Goal: Task Accomplishment & Management: Use online tool/utility

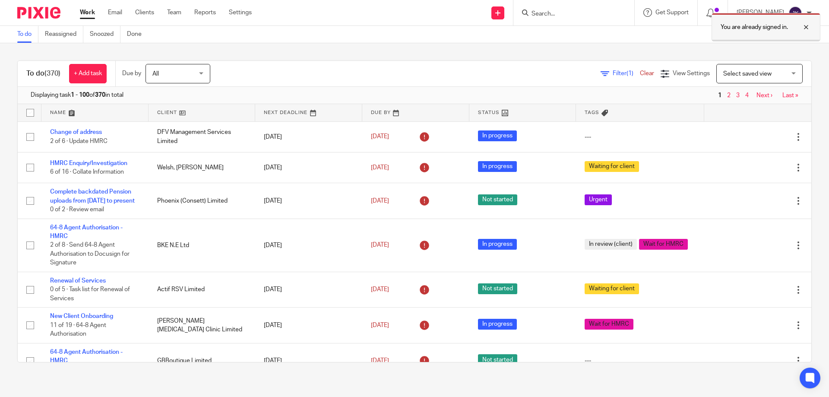
click at [804, 29] on div at bounding box center [799, 27] width 23 height 10
click at [540, 14] on input "Search" at bounding box center [570, 14] width 78 height 8
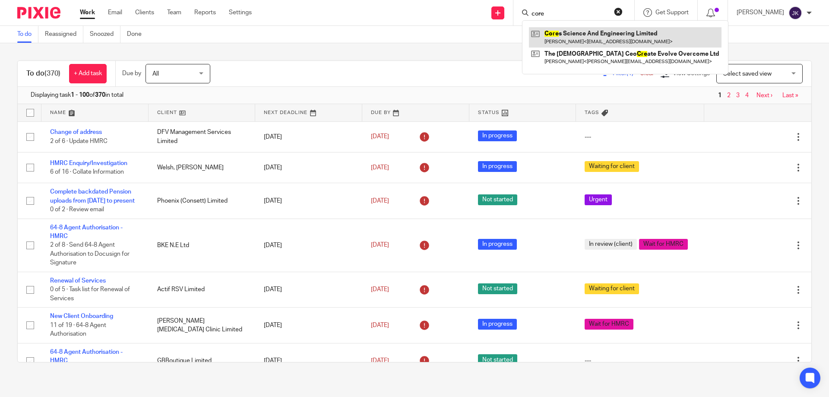
type input "core"
click at [574, 40] on link at bounding box center [625, 37] width 193 height 20
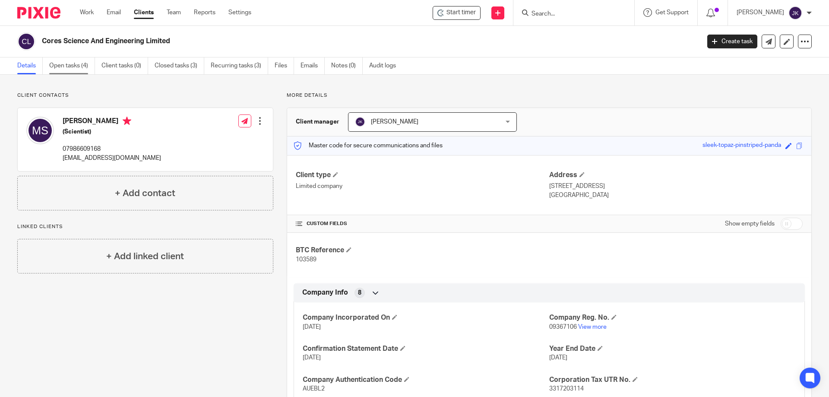
click at [84, 66] on link "Open tasks (4)" at bounding box center [72, 65] width 46 height 17
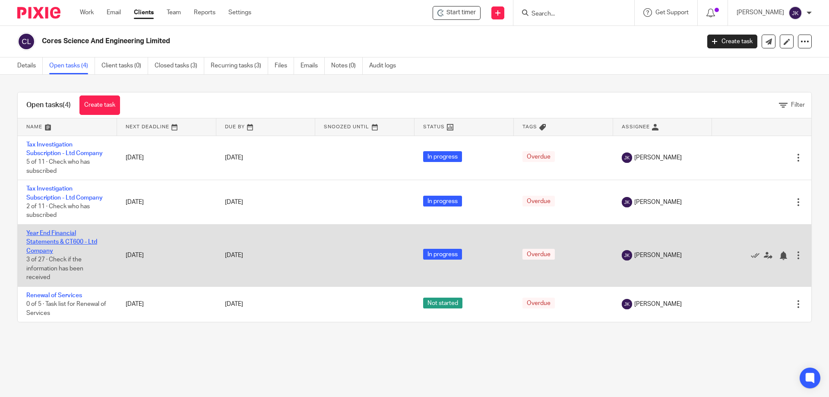
click at [59, 241] on link "Year End Financial Statements & CT600 - Ltd Company" at bounding box center [61, 242] width 71 height 24
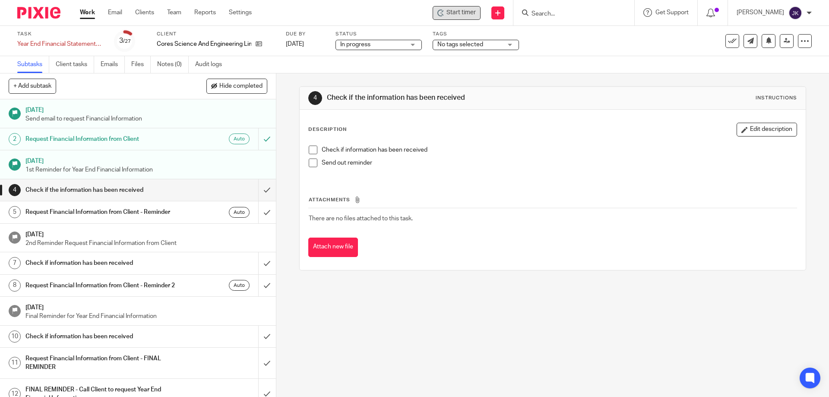
click at [463, 15] on span "Start timer" at bounding box center [461, 12] width 29 height 9
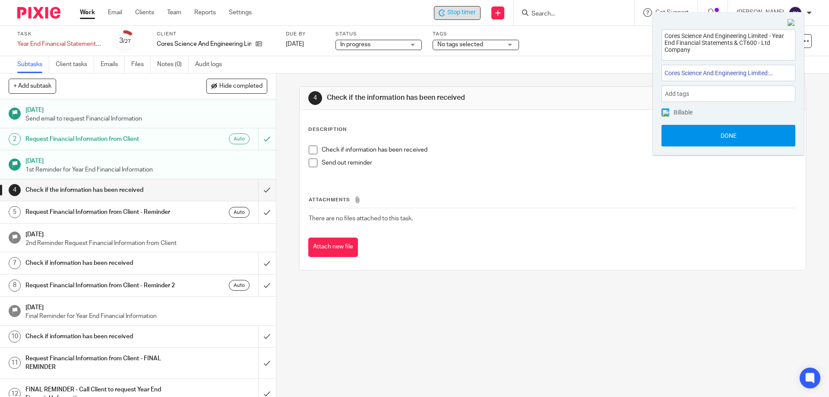
click at [703, 143] on button "Done" at bounding box center [729, 136] width 134 height 22
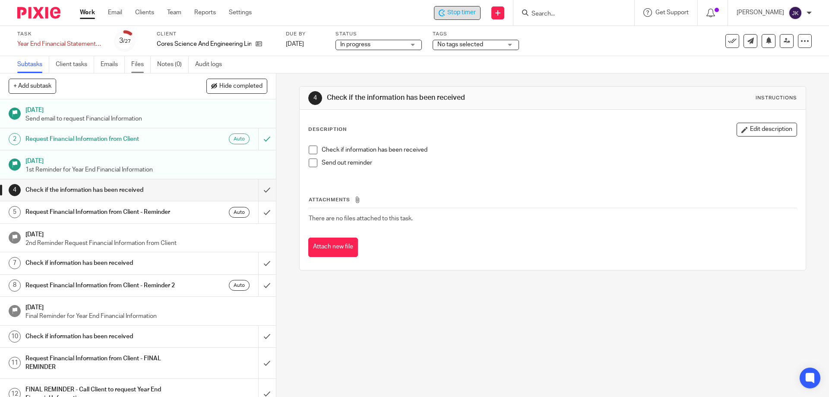
click at [141, 68] on link "Files" at bounding box center [140, 64] width 19 height 17
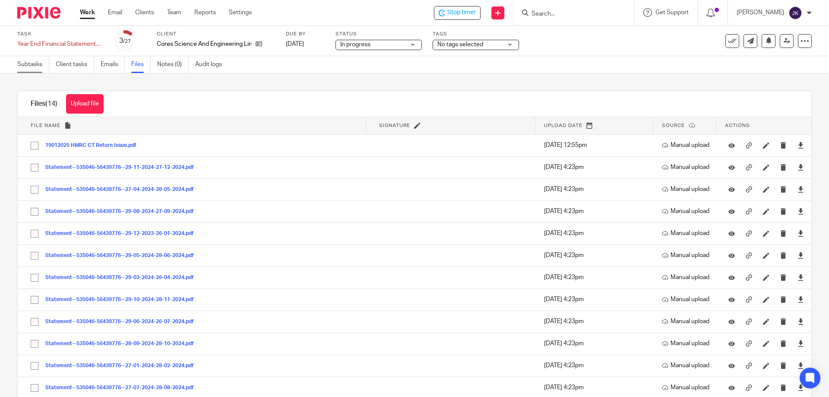
click at [19, 61] on link "Subtasks" at bounding box center [33, 64] width 32 height 17
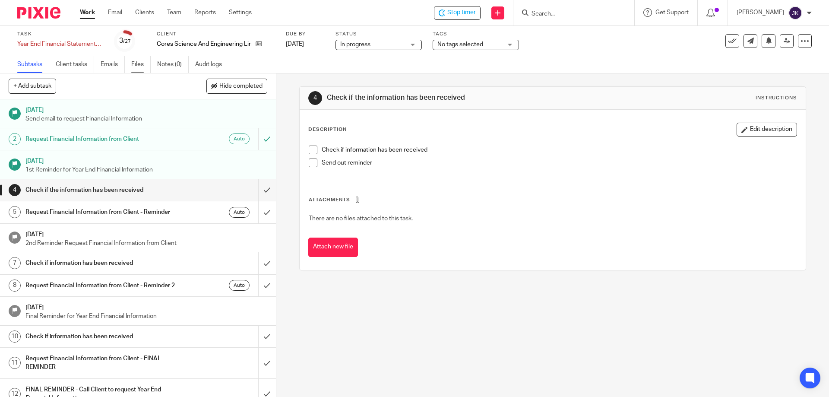
click at [137, 68] on link "Files" at bounding box center [140, 64] width 19 height 17
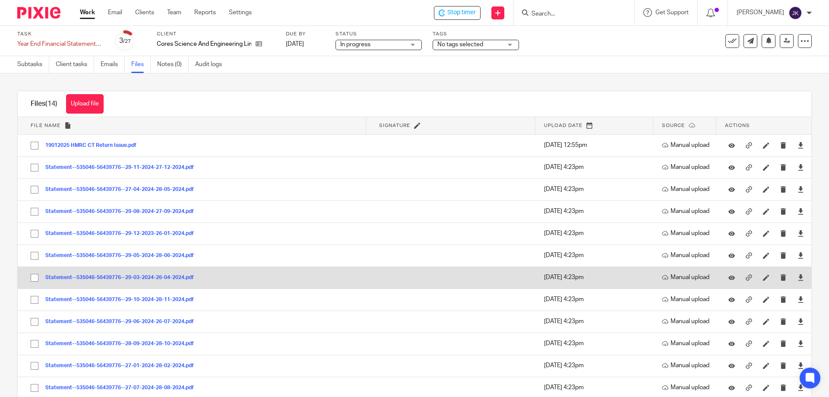
scroll to position [64, 0]
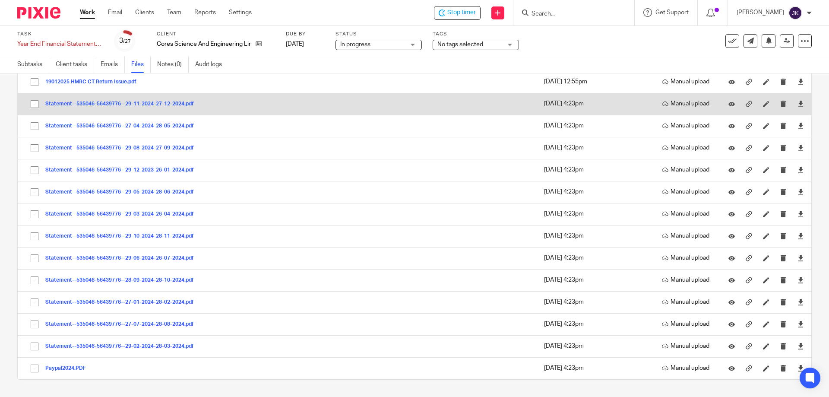
click at [135, 105] on button "Statement--535046-56439776--29-11-2024-27-12-2024.pdf" at bounding box center [122, 104] width 155 height 6
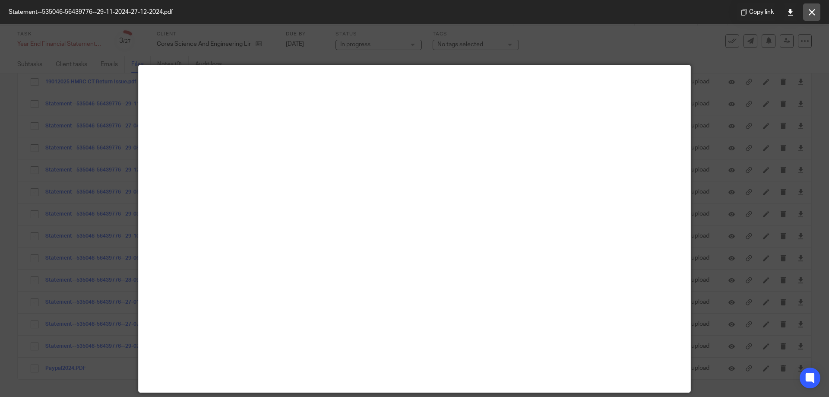
click at [812, 14] on icon at bounding box center [812, 12] width 6 height 6
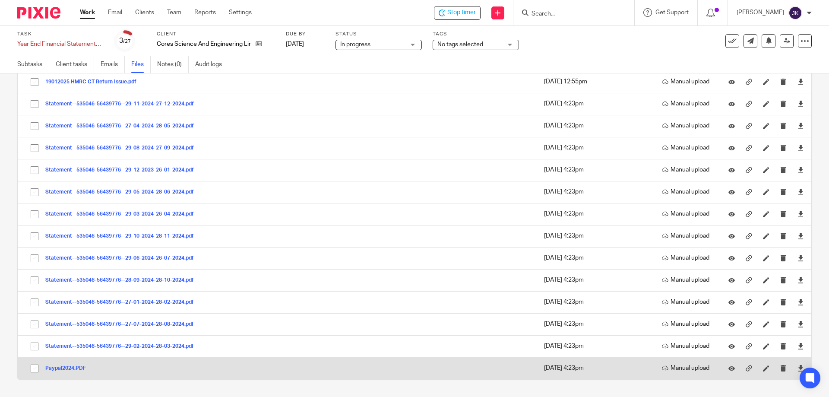
click at [60, 370] on button "Paypal2024.PDF" at bounding box center [68, 368] width 47 height 6
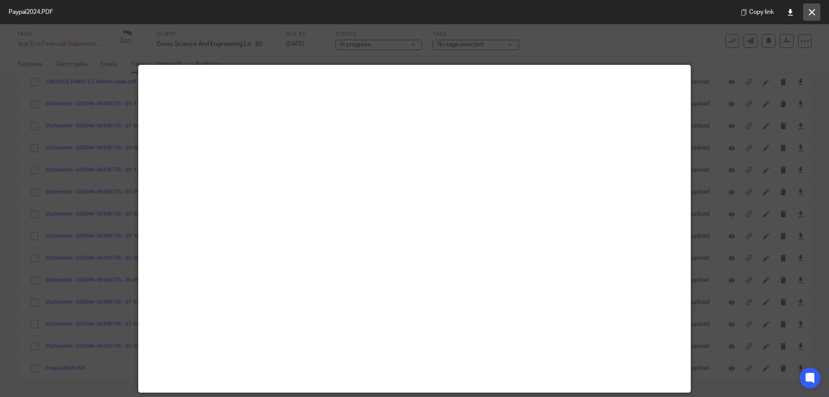
click at [813, 12] on icon at bounding box center [812, 12] width 6 height 6
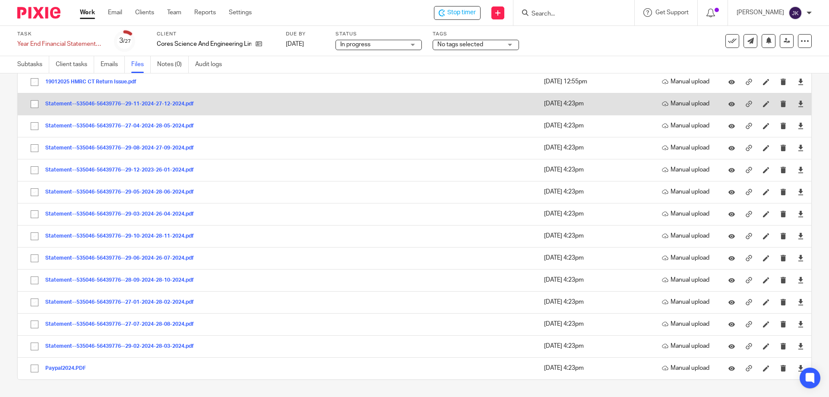
click at [36, 105] on input "checkbox" at bounding box center [34, 104] width 16 height 16
checkbox input "true"
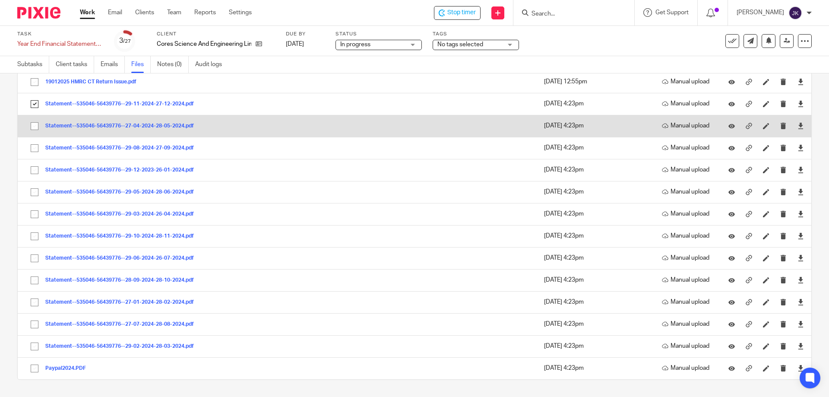
click at [30, 127] on input "checkbox" at bounding box center [34, 126] width 16 height 16
checkbox input "true"
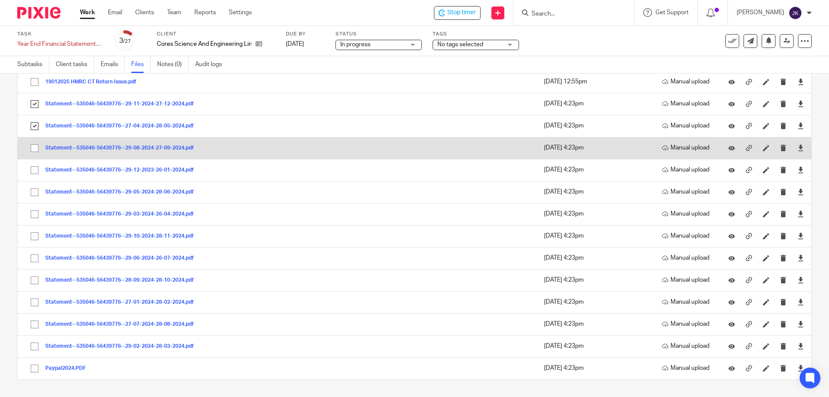
click at [35, 146] on input "checkbox" at bounding box center [34, 148] width 16 height 16
checkbox input "true"
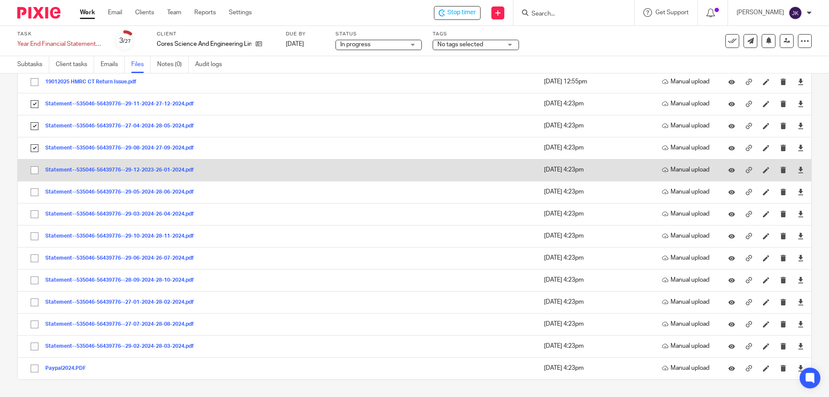
click at [35, 171] on input "checkbox" at bounding box center [34, 170] width 16 height 16
checkbox input "true"
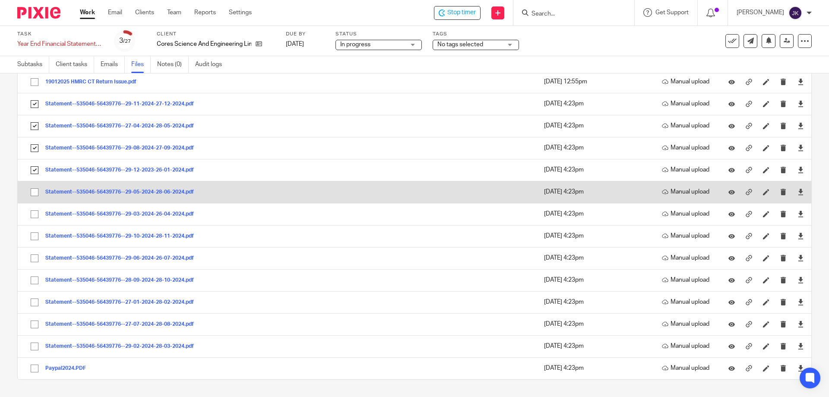
click at [33, 191] on input "checkbox" at bounding box center [34, 192] width 16 height 16
checkbox input "true"
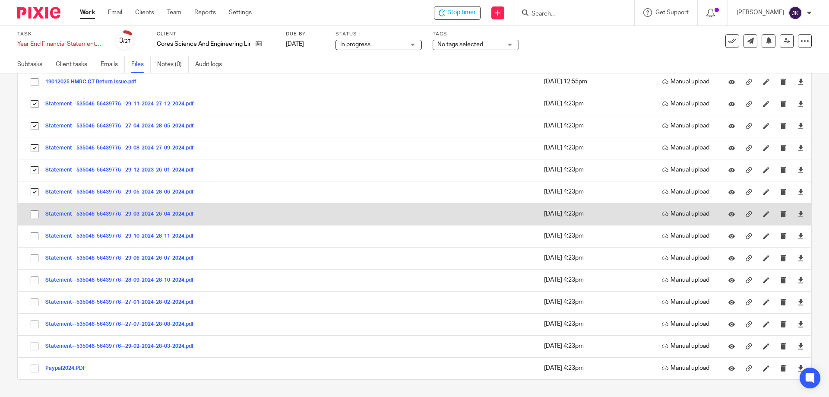
click at [37, 213] on input "checkbox" at bounding box center [34, 214] width 16 height 16
checkbox input "true"
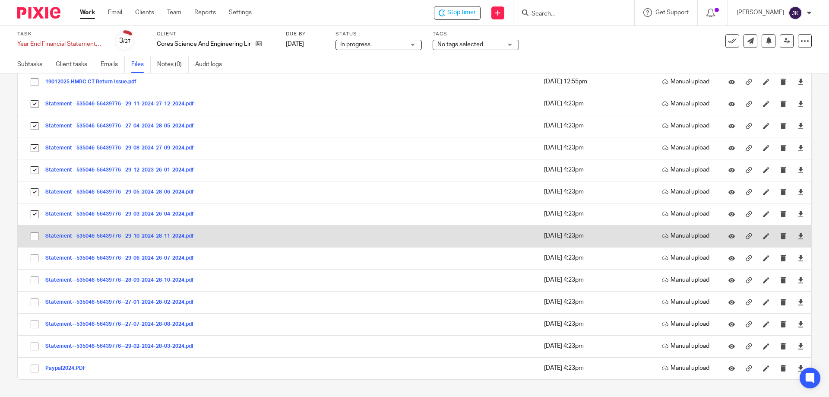
click at [39, 236] on input "checkbox" at bounding box center [34, 236] width 16 height 16
checkbox input "true"
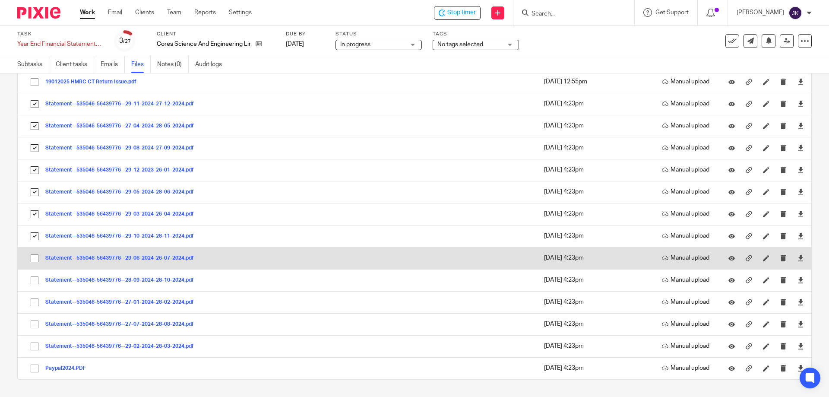
click at [35, 254] on input "checkbox" at bounding box center [34, 258] width 16 height 16
checkbox input "true"
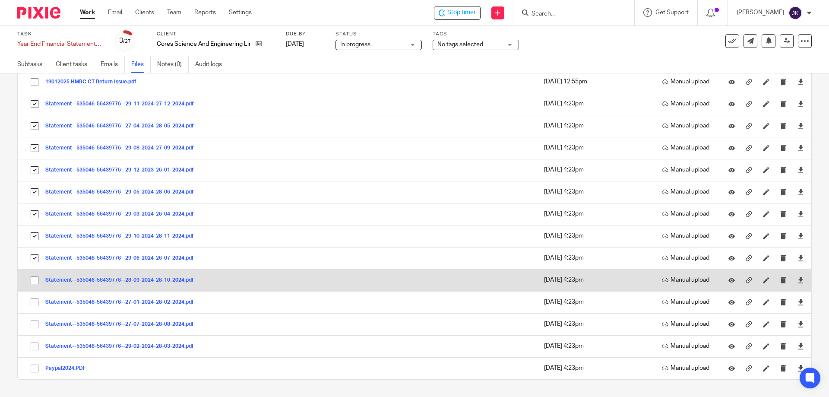
click at [35, 275] on input "checkbox" at bounding box center [34, 280] width 16 height 16
checkbox input "true"
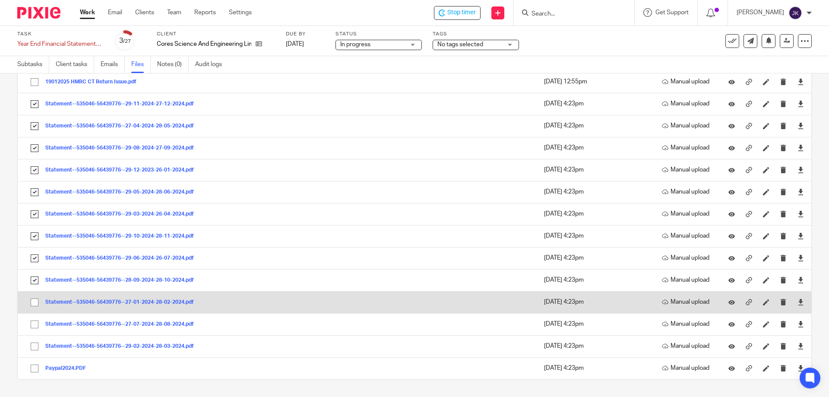
click at [34, 302] on input "checkbox" at bounding box center [34, 302] width 16 height 16
checkbox input "true"
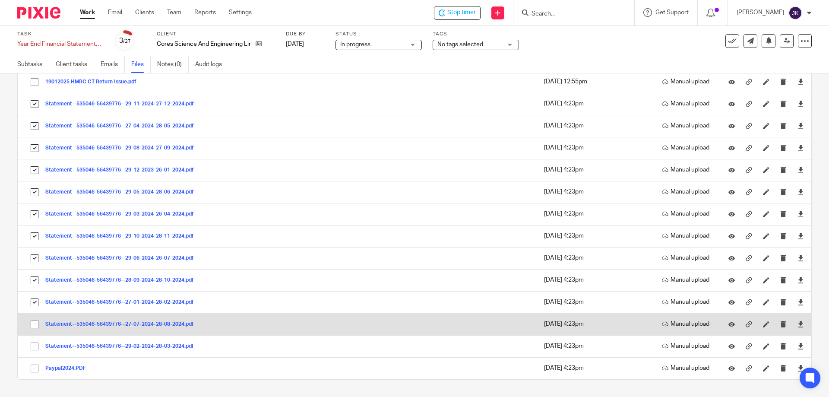
click at [34, 324] on input "checkbox" at bounding box center [34, 324] width 16 height 16
checkbox input "true"
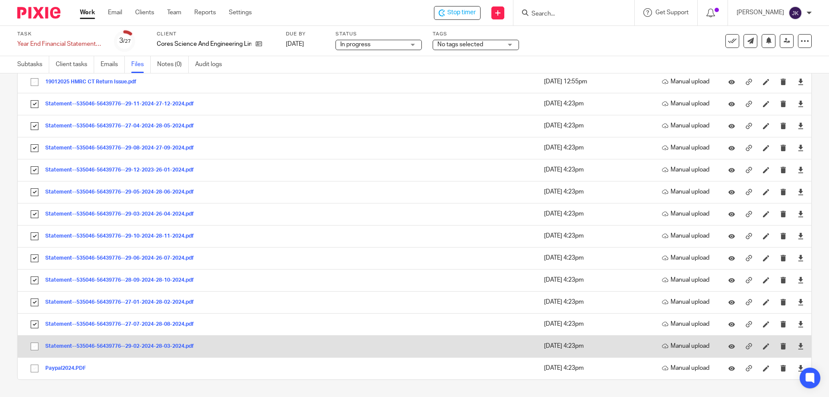
click at [32, 347] on input "checkbox" at bounding box center [34, 346] width 16 height 16
checkbox input "true"
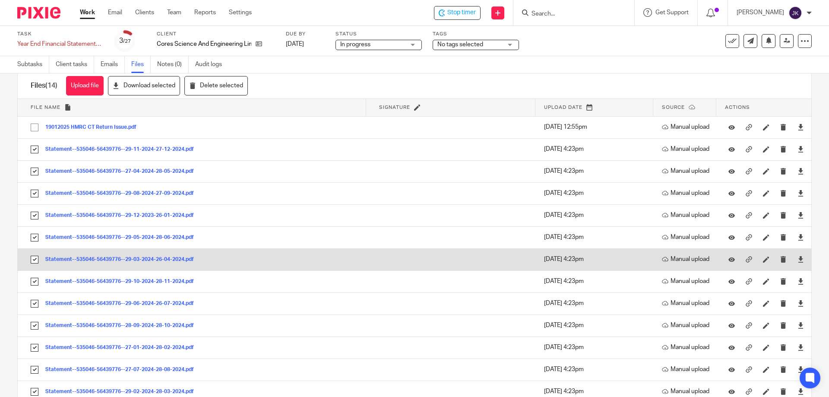
scroll to position [0, 0]
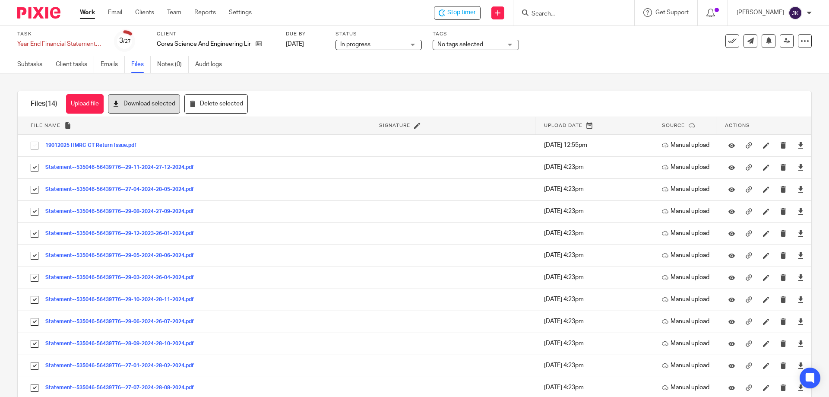
click at [153, 102] on button "Download selected" at bounding box center [144, 103] width 72 height 19
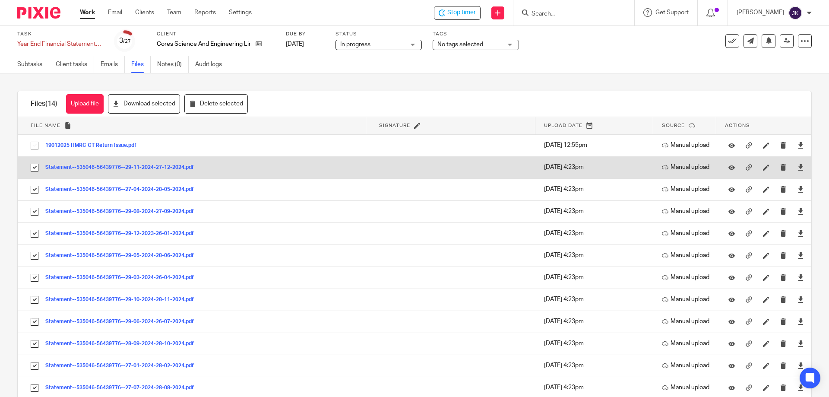
click at [142, 166] on button "Statement--535046-56439776--29-11-2024-27-12-2024.pdf" at bounding box center [122, 168] width 155 height 6
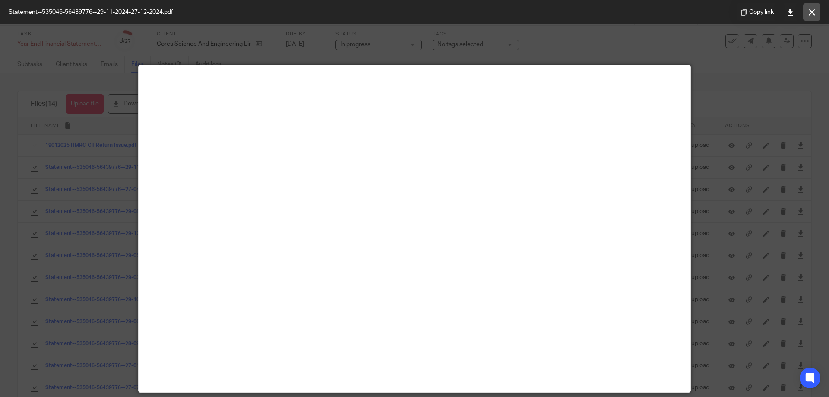
click at [806, 13] on button at bounding box center [811, 11] width 17 height 17
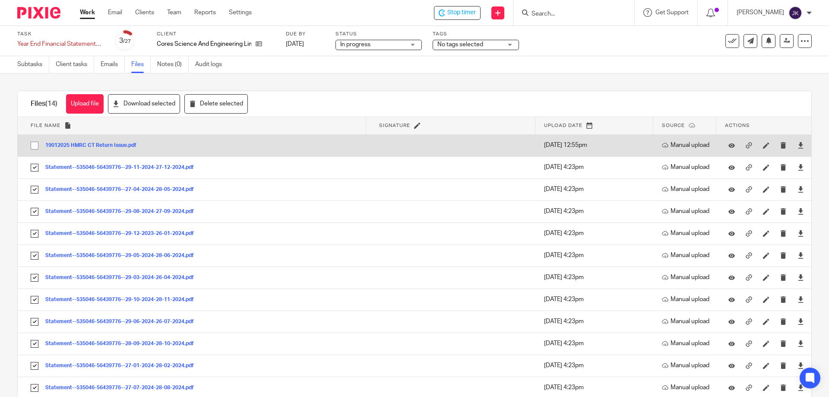
click at [37, 146] on input "checkbox" at bounding box center [34, 145] width 16 height 16
checkbox input "false"
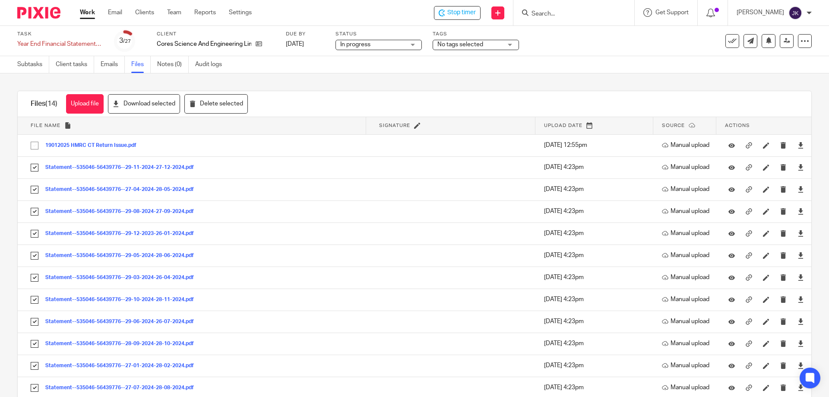
click at [330, 90] on div "Upload file Drag & Drop your files, or click here Files uploading... Files (14)…" at bounding box center [414, 235] width 829 height 324
